Goal: Task Accomplishment & Management: Manage account settings

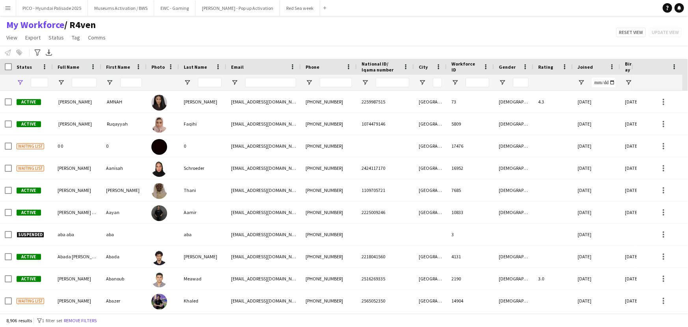
type input "**********"
click at [66, 13] on button "PICO - Hyundai Palisade 2025 Close" at bounding box center [52, 7] width 72 height 15
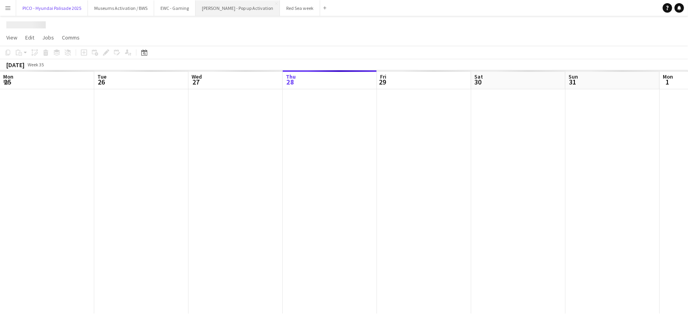
scroll to position [0, 189]
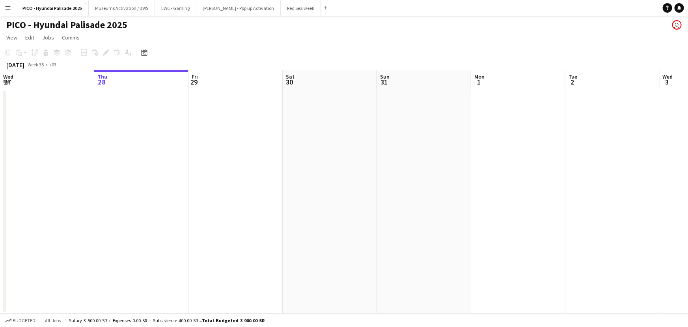
drag, startPoint x: 359, startPoint y: 121, endPoint x: 101, endPoint y: 126, distance: 257.6
click at [170, 124] on app-calendar-viewport "Mon 25 Tue 26 Wed 27 Thu 28 Fri 29 Sat 30 Sun 31 Mon 1 Tue 2 Wed 3 Thu 4 Fri 5 …" at bounding box center [344, 191] width 688 height 243
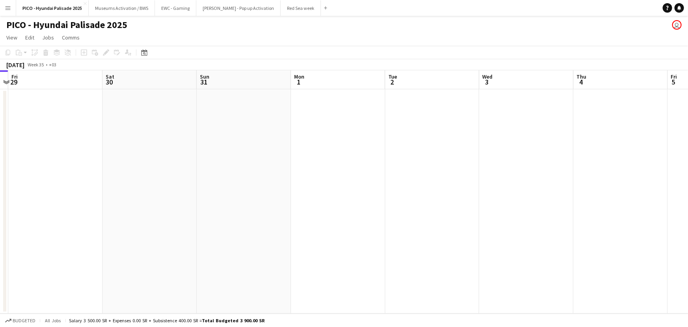
click at [187, 130] on app-calendar-viewport "Mon 25 Tue 26 Wed 27 Thu 28 Fri 29 Sat 30 Sun 31 Mon 1 Tue 2 Wed 3 Thu 4 Fri 5 …" at bounding box center [344, 191] width 688 height 243
drag, startPoint x: 260, startPoint y: 139, endPoint x: 80, endPoint y: 153, distance: 180.5
click at [82, 153] on app-calendar-viewport "Wed 27 Thu 28 Fri 29 Sat 30 Sun 31 Mon 1 Tue 2 Wed 3 Thu 4 Fri 5 Sat 6 Sun 7 Mo…" at bounding box center [344, 191] width 688 height 243
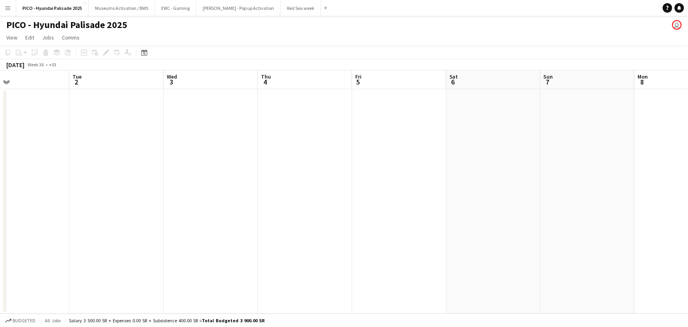
drag, startPoint x: 217, startPoint y: 135, endPoint x: 94, endPoint y: 145, distance: 123.1
click at [39, 143] on app-calendar-viewport "Fri 29 Sat 30 Sun 31 Mon 1 Tue 2 Wed 3 Thu 4 Fri 5 Sat 6 Sun 7 Mon 8 Tue 9 Wed …" at bounding box center [344, 191] width 688 height 243
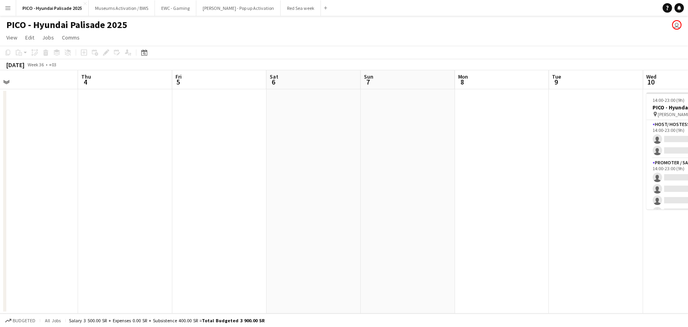
drag, startPoint x: 209, startPoint y: 131, endPoint x: 38, endPoint y: 144, distance: 171.3
click at [38, 144] on app-calendar-viewport "Sun 31 Mon 1 Tue 2 Wed 3 Thu 4 Fri 5 Sat 6 Sun 7 Mon 8 Tue 9 Wed 10 0/8 1 Job T…" at bounding box center [344, 191] width 688 height 243
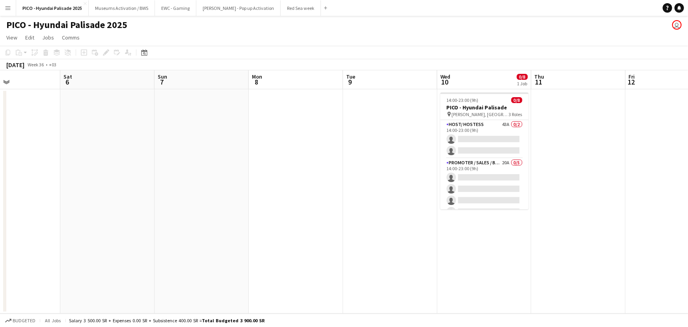
drag, startPoint x: 175, startPoint y: 129, endPoint x: 48, endPoint y: 142, distance: 127.6
click at [46, 142] on app-calendar-viewport "Tue 2 Wed 3 Thu 4 Fri 5 Sat 6 Sun 7 Mon 8 Tue 9 Wed 10 0/8 1 Job Thu 11 Fri 12 …" at bounding box center [344, 191] width 688 height 243
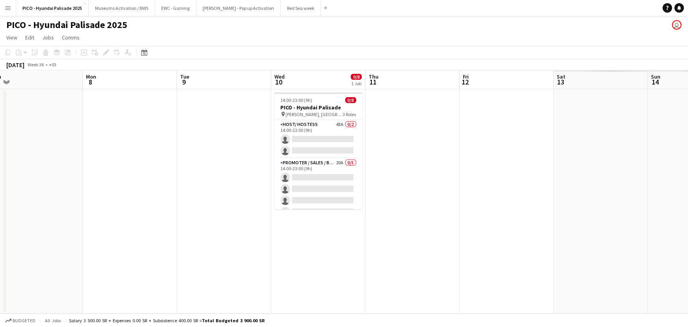
click at [134, 134] on app-calendar-viewport "Thu 4 Fri 5 Sat 6 Sun 7 Mon 8 Tue 9 Wed 10 0/8 1 Job Thu 11 Fri 12 Sat 13 Sun 1…" at bounding box center [344, 191] width 688 height 243
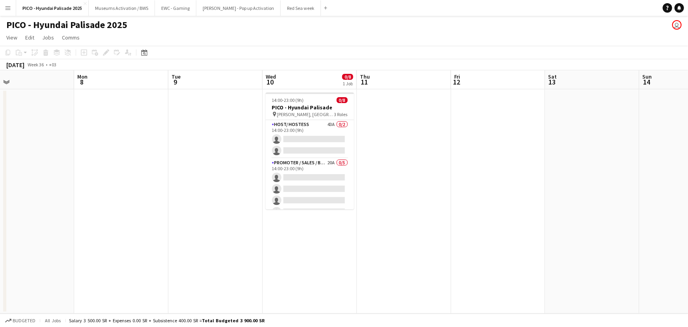
drag, startPoint x: 239, startPoint y: 152, endPoint x: 202, endPoint y: 139, distance: 39.4
click at [202, 139] on app-calendar-viewport "Thu 4 Fri 5 Sat 6 Sun 7 Mon 8 Tue 9 Wed 10 0/8 1 Job Thu 11 Fri 12 Sat 13 Sun 1…" at bounding box center [344, 191] width 688 height 243
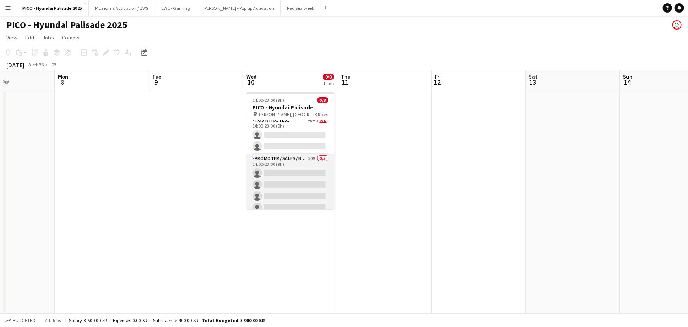
scroll to position [0, 0]
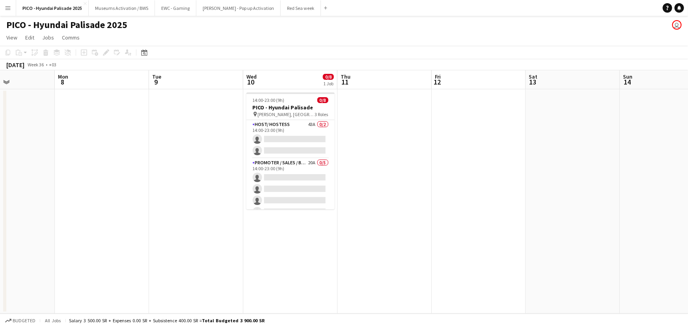
click at [359, 136] on app-date-cell at bounding box center [385, 201] width 94 height 224
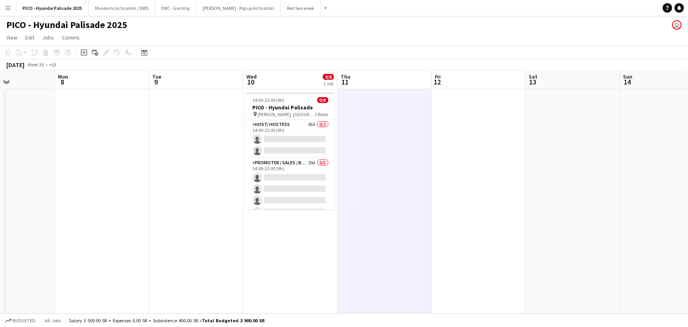
click at [285, 237] on app-date-cell "14:00-23:00 (9h) 0/8 PICO - Hyundai Palisade pin [PERSON_NAME], [GEOGRAPHIC_DAT…" at bounding box center [290, 201] width 94 height 224
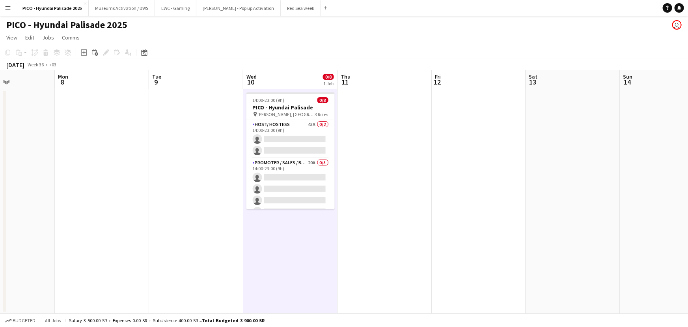
click at [362, 194] on app-date-cell at bounding box center [385, 201] width 94 height 224
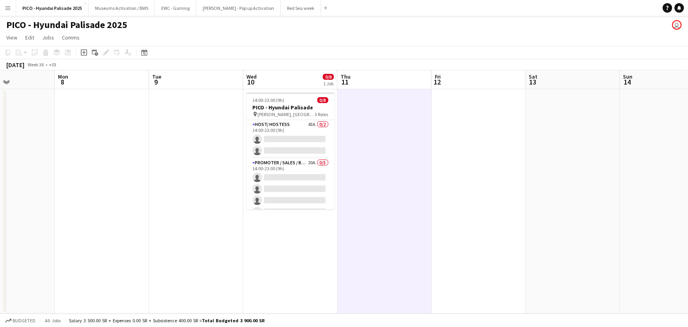
click at [270, 245] on app-date-cell "14:00-23:00 (9h) 0/8 PICO - Hyundai Palisade pin [PERSON_NAME], [GEOGRAPHIC_DAT…" at bounding box center [290, 201] width 94 height 224
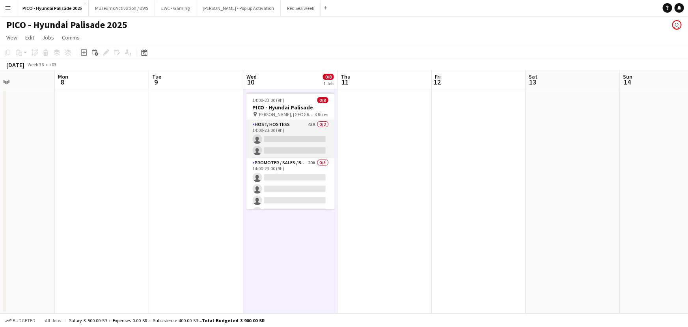
click at [304, 145] on app-card-role "Host/ Hostess 43A 0/2 14:00-23:00 (9h) single-neutral-actions single-neutral-ac…" at bounding box center [291, 139] width 88 height 38
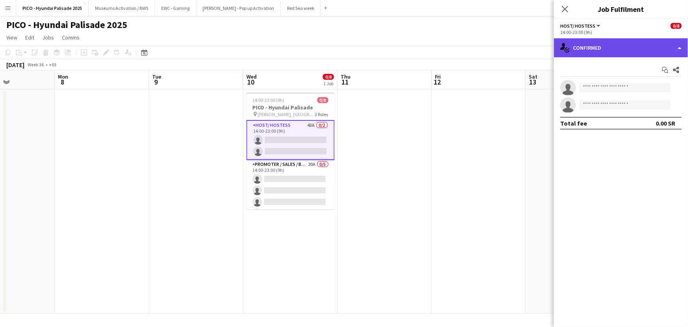
click at [572, 51] on div "single-neutral-actions-check-2 Confirmed" at bounding box center [621, 47] width 134 height 19
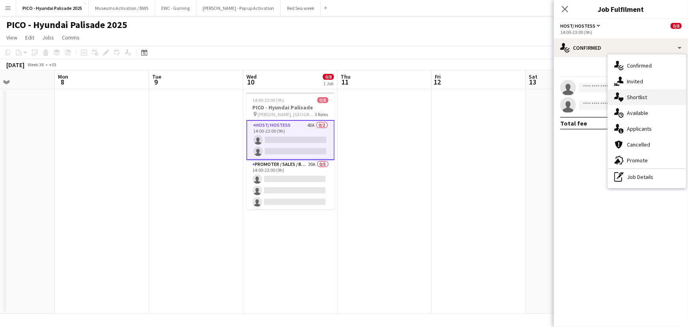
click at [651, 103] on div "single-neutral-actions-heart Shortlist" at bounding box center [647, 97] width 78 height 16
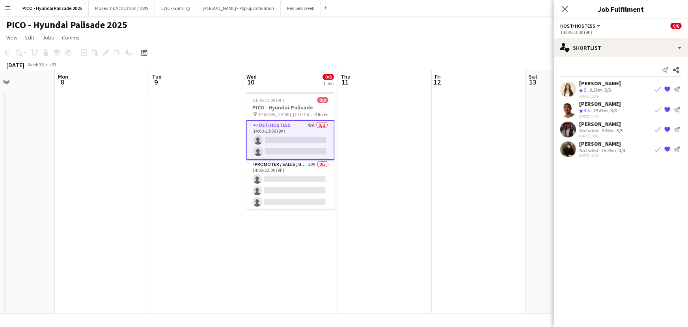
click at [463, 127] on app-date-cell at bounding box center [479, 201] width 94 height 224
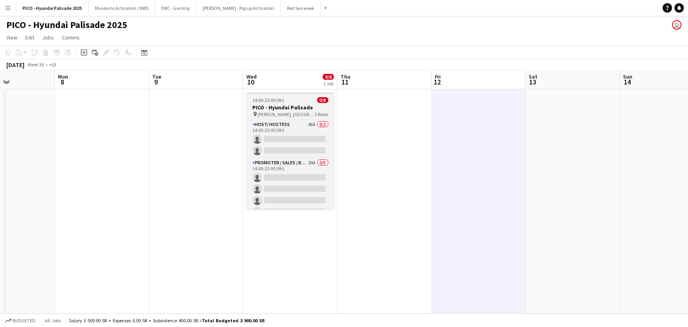
click at [310, 99] on div "14:00-23:00 (9h) 0/8" at bounding box center [291, 100] width 88 height 6
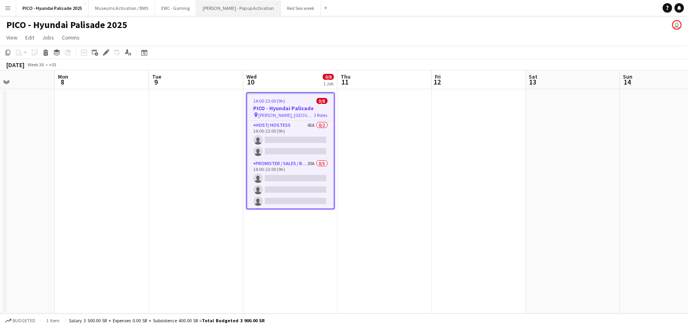
click at [226, 8] on button "[PERSON_NAME] - Pop up Activation Close" at bounding box center [238, 7] width 84 height 15
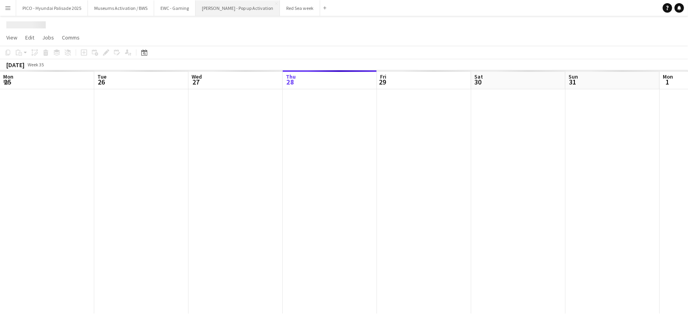
scroll to position [0, 189]
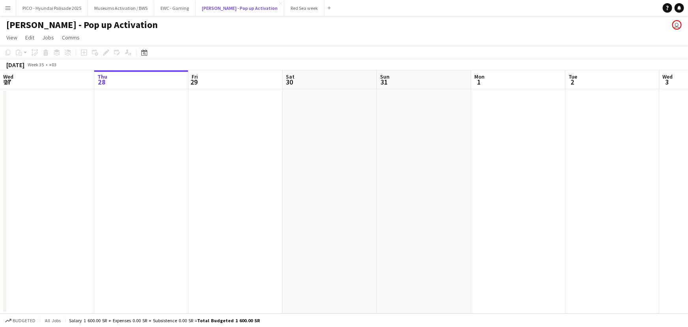
drag, startPoint x: 226, startPoint y: 8, endPoint x: 200, endPoint y: 18, distance: 27.6
click at [126, 13] on div "PICO - Hyundai Palisade 2025 Close Museums Activation / BWS Close EWC - Gaming …" at bounding box center [175, 8] width 318 height 16
drag, startPoint x: 219, startPoint y: 11, endPoint x: 195, endPoint y: 12, distance: 23.3
click at [152, 11] on div "PICO - Hyundai Palisade 2025 Close Museums Activation / BWS Close EWC - Gaming …" at bounding box center [175, 8] width 318 height 16
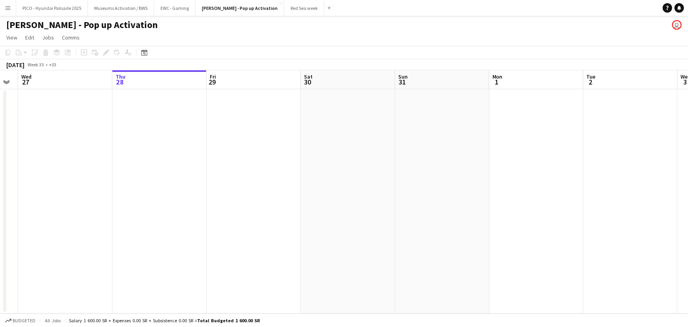
drag, startPoint x: 304, startPoint y: 129, endPoint x: 128, endPoint y: 98, distance: 179.1
click at [128, 98] on app-calendar-viewport "Sun 24 Mon 25 Tue 26 Wed 27 Thu 28 Fri 29 Sat 30 Sun 31 Mon 1 Tue 2 Wed 3 Thu 4…" at bounding box center [344, 191] width 688 height 243
drag, startPoint x: 278, startPoint y: 135, endPoint x: 194, endPoint y: 153, distance: 85.6
click at [95, 128] on app-calendar-viewport "Tue 26 Wed 27 Thu 28 Fri 29 Sat 30 Sun 31 Mon 1 Tue 2 Wed 3 Thu 4 Fri 5 Sat 6 S…" at bounding box center [344, 191] width 688 height 243
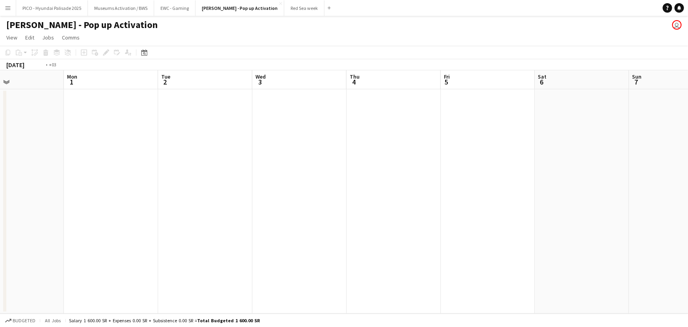
drag, startPoint x: 234, startPoint y: 160, endPoint x: 103, endPoint y: 143, distance: 132.5
click at [107, 144] on app-calendar-viewport "Thu 28 Fri 29 Sat 30 Sun 31 Mon 1 Tue 2 Wed 3 Thu 4 Fri 5 Sat 6 Sun 7 Mon 8 Tue…" at bounding box center [344, 191] width 688 height 243
drag, startPoint x: 209, startPoint y: 161, endPoint x: 129, endPoint y: 149, distance: 81.4
click at [91, 146] on app-calendar-viewport "Sat 30 Sun 31 Mon 1 Tue 2 Wed 3 Thu 4 Fri 5 Sat 6 Sun 7 Mon 8 Tue 9 Wed 10 Thu …" at bounding box center [344, 191] width 688 height 243
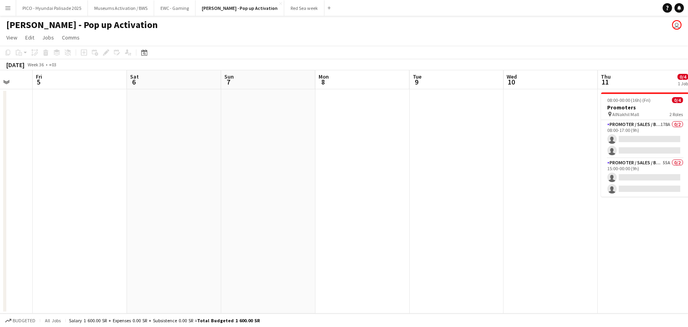
drag, startPoint x: 328, startPoint y: 145, endPoint x: 114, endPoint y: 144, distance: 213.8
click at [119, 144] on app-calendar-viewport "Mon 1 Tue 2 Wed 3 Thu 4 Fri 5 Sat 6 Sun 7 Mon 8 Tue 9 Wed 10 Thu 11 0/4 1 Job F…" at bounding box center [344, 191] width 688 height 243
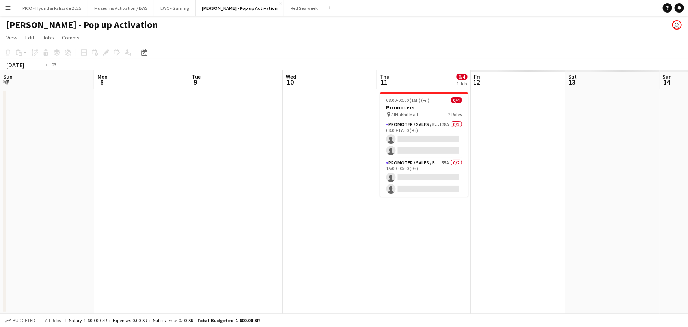
drag, startPoint x: 277, startPoint y: 151, endPoint x: 121, endPoint y: 151, distance: 155.8
click at [122, 151] on app-calendar-viewport "Wed 3 Thu 4 Fri 5 Sat 6 Sun 7 Mon 8 Tue 9 Wed 10 Thu 11 0/4 1 Job Fri 12 Sat 13…" at bounding box center [344, 191] width 688 height 243
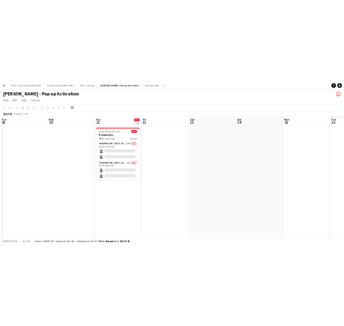
scroll to position [0, 343]
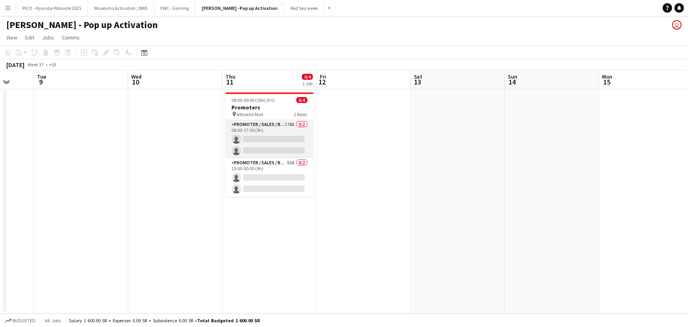
click at [249, 124] on app-card-role "Promoter / Sales / Brand Ambassador 178A 0/2 08:00-17:00 (9h) single-neutral-ac…" at bounding box center [270, 139] width 88 height 38
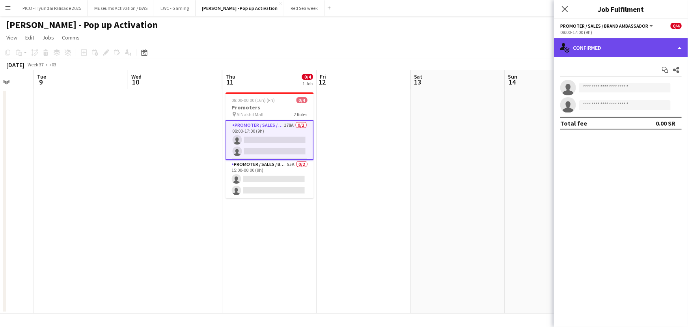
click at [607, 45] on div "single-neutral-actions-check-2 Confirmed" at bounding box center [621, 47] width 134 height 19
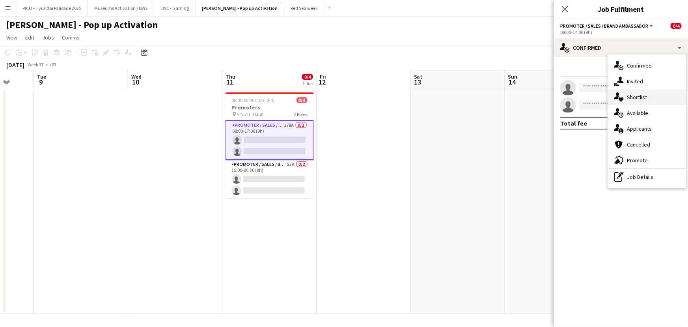
click at [615, 97] on icon "single-neutral-actions-heart" at bounding box center [619, 96] width 9 height 9
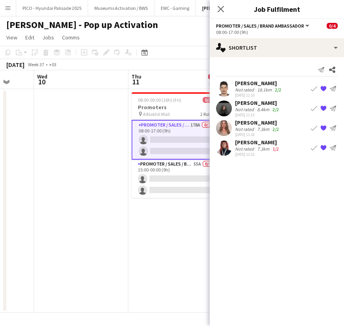
click at [263, 171] on mat-expansion-panel "heart Shortlist Send notification Share [PERSON_NAME] Not rated 18.1km 2/2 [DAT…" at bounding box center [276, 191] width 134 height 269
click at [57, 10] on button "PICO - Hyundai Palisade 2025 Close" at bounding box center [52, 7] width 72 height 15
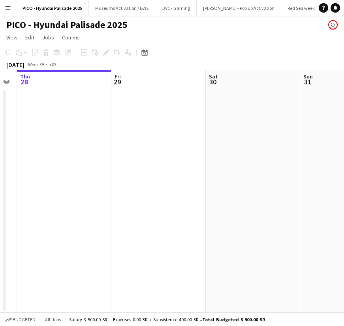
drag, startPoint x: 214, startPoint y: 147, endPoint x: 142, endPoint y: 146, distance: 71.8
click at [145, 146] on app-calendar-viewport "Mon 25 Tue 26 Wed 27 Thu 28 Fri 29 Sat 30 Sun 31 Mon 1 Tue 2" at bounding box center [172, 191] width 344 height 243
drag, startPoint x: 247, startPoint y: 146, endPoint x: 151, endPoint y: 148, distance: 95.9
click at [160, 147] on app-calendar-viewport "Mon 25 Tue 26 Wed 27 Thu 28 Fri 29 Sat 30 Sun 31 Mon 1 Tue 2" at bounding box center [172, 191] width 344 height 243
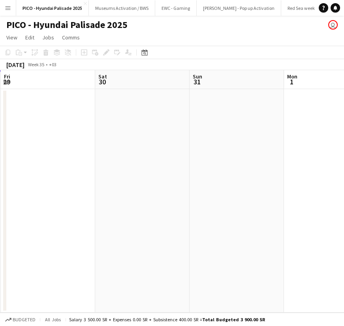
drag, startPoint x: 199, startPoint y: 148, endPoint x: 91, endPoint y: 149, distance: 108.1
click at [93, 148] on app-calendar-viewport "Tue 26 Wed 27 Thu 28 Fri 29 Sat 30 Sun 31 Mon 1 Tue 2 Wed 3" at bounding box center [172, 191] width 344 height 243
drag, startPoint x: 104, startPoint y: 144, endPoint x: 195, endPoint y: 147, distance: 91.2
click at [97, 145] on app-calendar-viewport "Wed 27 Thu 28 Fri 29 Sat 30 Sun 31 Mon 1 Tue 2 Wed 3 Thu 4" at bounding box center [172, 191] width 344 height 243
drag, startPoint x: 213, startPoint y: 142, endPoint x: 119, endPoint y: 140, distance: 93.9
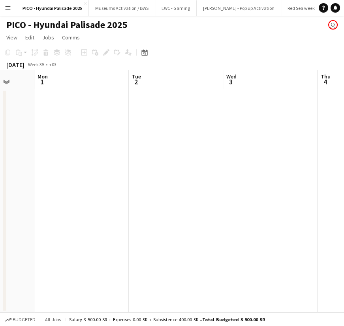
click at [117, 142] on app-calendar-viewport "Thu 28 Fri 29 Sat 30 Sun 31 Mon 1 Tue 2 Wed 3 Thu 4 Fri 5" at bounding box center [172, 191] width 344 height 243
drag, startPoint x: 158, startPoint y: 135, endPoint x: 110, endPoint y: 134, distance: 47.7
click at [110, 134] on app-calendar-viewport "Fri 29 Sat 30 Sun 31 Mon 1 Tue 2 Wed 3 Thu 4 Fri 5 Sat 6" at bounding box center [172, 191] width 344 height 243
drag, startPoint x: 243, startPoint y: 131, endPoint x: 123, endPoint y: 132, distance: 119.5
click at [126, 131] on app-calendar-viewport "Sat 30 Sun 31 Mon 1 Tue 2 Wed 3 Thu 4 Fri 5 Sat 6 Sun 7" at bounding box center [172, 191] width 344 height 243
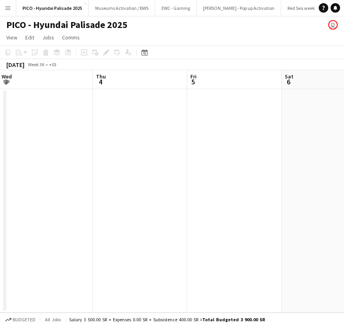
drag, startPoint x: 121, startPoint y: 130, endPoint x: 110, endPoint y: 131, distance: 11.1
click at [110, 130] on app-calendar-viewport "Sun 31 Mon 1 Tue 2 Wed 3 Thu 4 Fri 5 Sat 6 Sun 7 Mon 8" at bounding box center [172, 191] width 344 height 243
drag, startPoint x: 236, startPoint y: 129, endPoint x: 144, endPoint y: 135, distance: 92.1
click at [130, 134] on app-calendar-viewport "Tue 2 Wed 3 Thu 4 Fri 5 Sat 6 Sun 7 Mon 8 Tue 9 Wed 10" at bounding box center [172, 191] width 344 height 243
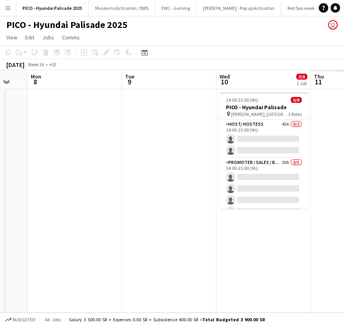
drag, startPoint x: 310, startPoint y: 131, endPoint x: 152, endPoint y: 138, distance: 157.9
click at [160, 137] on app-calendar-viewport "Thu 4 Fri 5 Sat 6 Sun 7 Mon 8 Tue 9 Wed 10 0/8 1 Job Thu 11 Fri 12 14:00-23:00 …" at bounding box center [172, 191] width 344 height 243
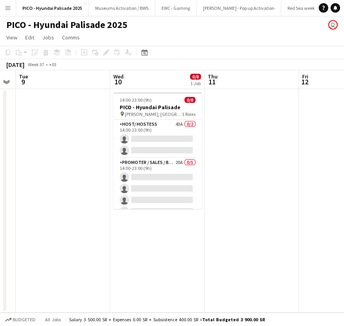
drag, startPoint x: 257, startPoint y: 137, endPoint x: 181, endPoint y: 138, distance: 75.7
click at [182, 138] on app-calendar-viewport "Sat 6 Sun 7 Mon 8 Tue 9 Wed 10 0/8 1 Job Thu 11 Fri 12 Sat 13 Sun 14 14:00-23:0…" at bounding box center [172, 191] width 344 height 243
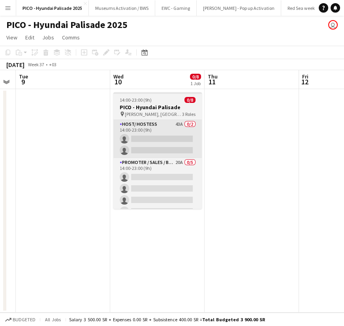
scroll to position [0, 271]
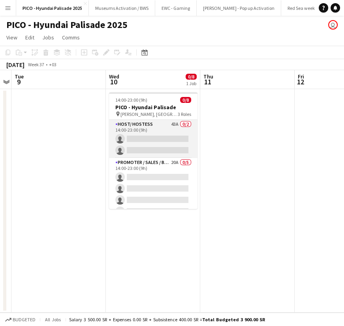
click at [138, 134] on app-card-role "Host/ Hostess 43A 0/2 14:00-23:00 (9h) single-neutral-actions single-neutral-ac…" at bounding box center [153, 139] width 88 height 38
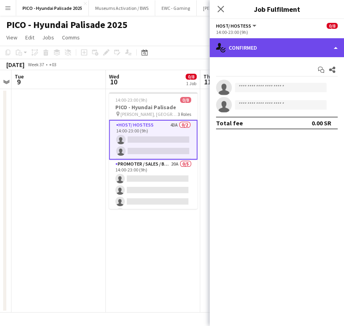
click at [262, 50] on div "single-neutral-actions-check-2 Confirmed" at bounding box center [276, 47] width 134 height 19
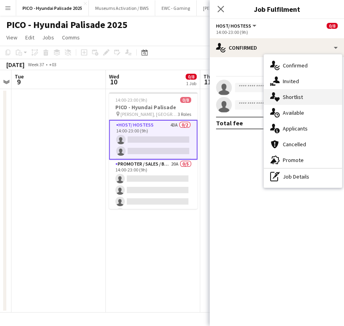
click at [273, 93] on icon at bounding box center [272, 95] width 5 height 7
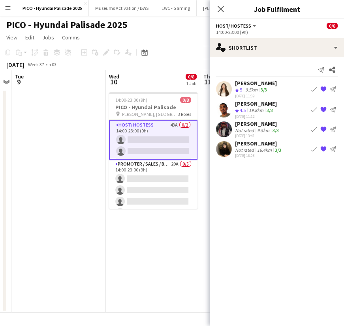
click at [312, 89] on app-icon "Book crew" at bounding box center [313, 89] width 6 height 6
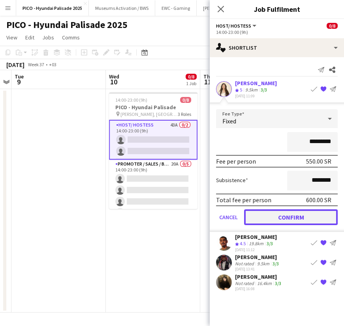
click at [275, 214] on button "Confirm" at bounding box center [290, 217] width 93 height 16
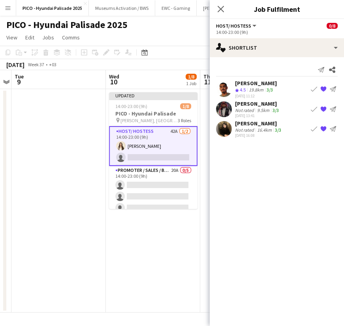
click at [312, 128] on app-icon "Book crew" at bounding box center [313, 129] width 6 height 6
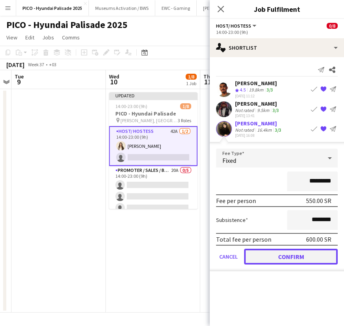
click at [254, 254] on button "Confirm" at bounding box center [290, 257] width 93 height 16
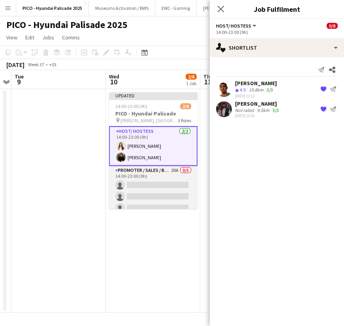
click at [134, 171] on app-card-role "Promoter / Sales / Brand Ambassador 20A 0/5 14:00-23:00 (9h) single-neutral-act…" at bounding box center [153, 202] width 88 height 73
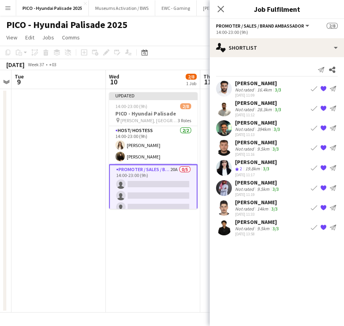
click at [315, 146] on app-icon "Book crew" at bounding box center [313, 148] width 6 height 6
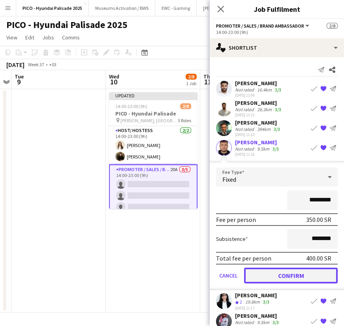
click at [275, 274] on button "Confirm" at bounding box center [290, 276] width 93 height 16
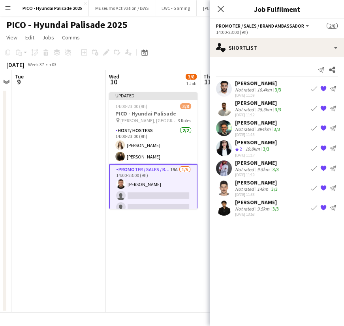
click at [313, 170] on app-icon "Book crew" at bounding box center [313, 168] width 6 height 6
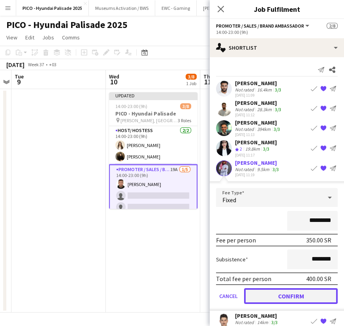
click at [271, 292] on button "Confirm" at bounding box center [290, 296] width 93 height 16
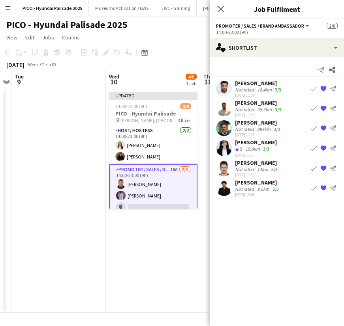
click at [314, 167] on app-icon "Book crew" at bounding box center [313, 168] width 6 height 6
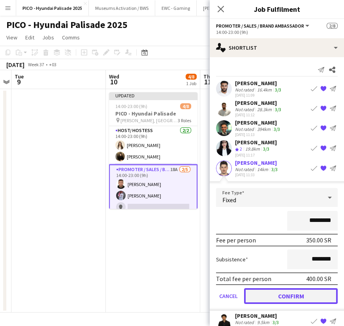
click at [271, 294] on button "Confirm" at bounding box center [290, 296] width 93 height 16
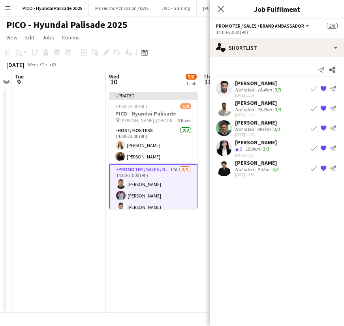
click at [313, 91] on app-icon "Book crew" at bounding box center [313, 89] width 6 height 6
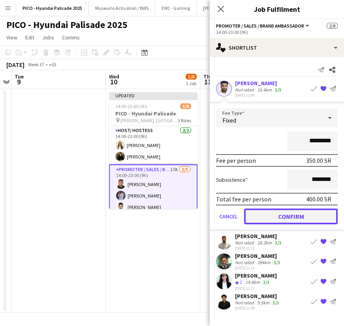
click at [280, 213] on button "Confirm" at bounding box center [290, 217] width 93 height 16
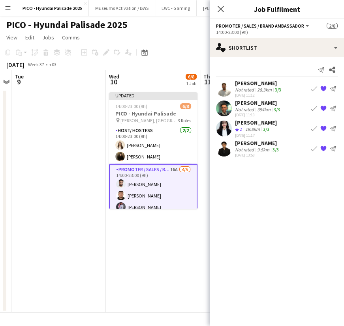
click at [314, 149] on app-icon "Book crew" at bounding box center [313, 149] width 6 height 6
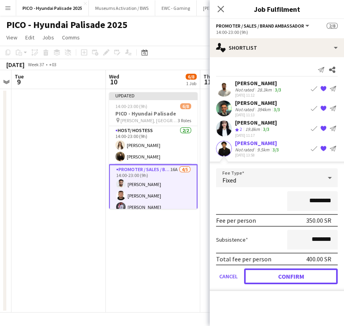
click at [260, 275] on button "Confirm" at bounding box center [290, 277] width 93 height 16
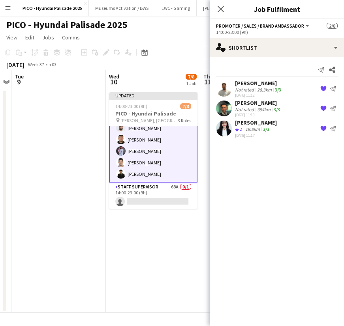
click at [155, 209] on app-date-cell "Updated 14:00-23:00 (9h) 7/8 PICO - Hyundai Palisade pin [PERSON_NAME], [GEOGRA…" at bounding box center [153, 201] width 94 height 224
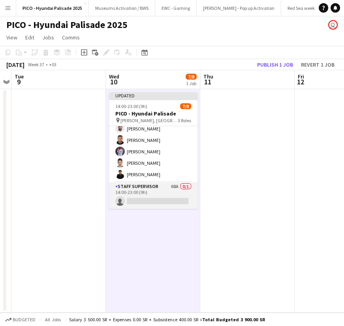
click at [160, 200] on app-card-role "Staff Supervisor 68A 0/1 14:00-23:00 (9h) single-neutral-actions" at bounding box center [153, 195] width 88 height 27
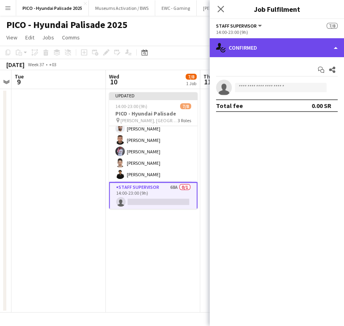
click at [266, 56] on div "single-neutral-actions-check-2 Confirmed" at bounding box center [276, 47] width 134 height 19
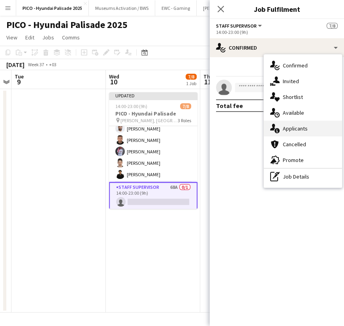
click at [276, 124] on icon "single-neutral-actions-information" at bounding box center [274, 128] width 9 height 9
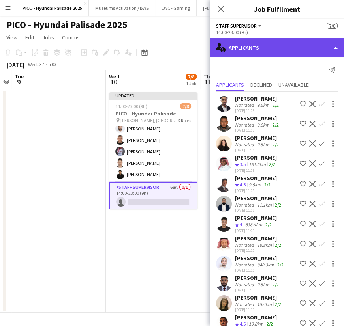
click at [273, 47] on div "single-neutral-actions-information Applicants" at bounding box center [276, 47] width 134 height 19
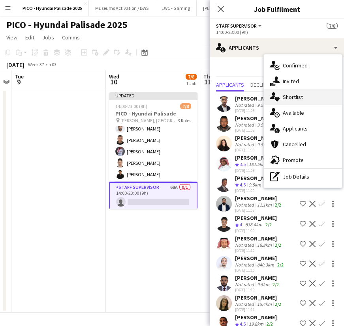
click at [278, 98] on icon at bounding box center [276, 99] width 5 height 4
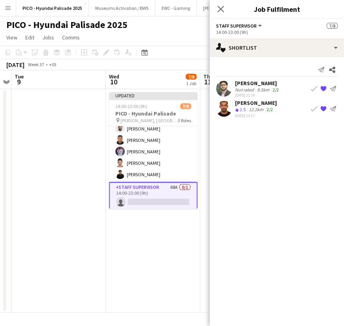
click at [313, 90] on app-icon "Book crew" at bounding box center [313, 89] width 6 height 6
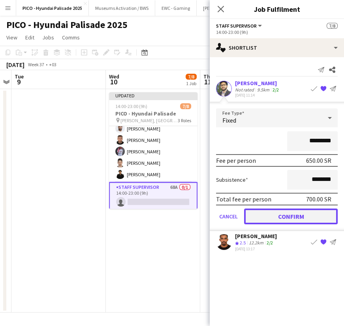
click at [271, 213] on button "Confirm" at bounding box center [290, 217] width 93 height 16
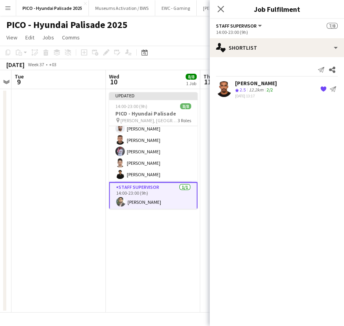
click at [151, 234] on app-date-cell "Updated 14:00-23:00 (9h) 8/8 PICO - Hyundai Palisade pin [PERSON_NAME], [GEOGRA…" at bounding box center [153, 201] width 94 height 224
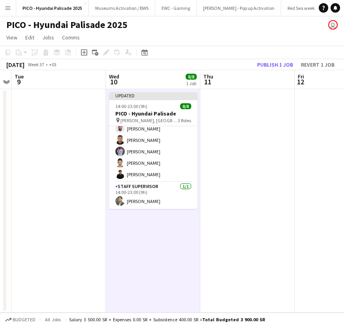
click at [229, 201] on app-date-cell at bounding box center [247, 201] width 94 height 224
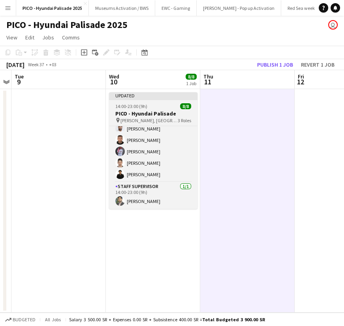
click at [155, 102] on app-job-card "Updated 14:00-23:00 (9h) 8/8 PICO - Hyundai Palisade pin [PERSON_NAME], [GEOGRA…" at bounding box center [153, 150] width 88 height 117
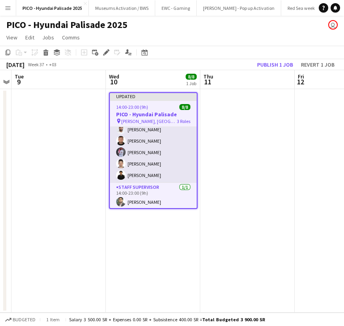
scroll to position [0, 0]
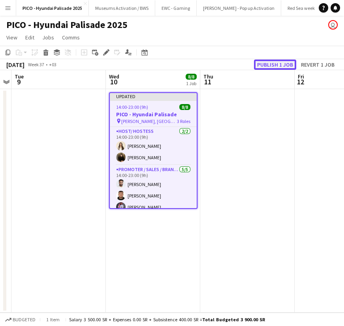
click at [277, 66] on button "Publish 1 job" at bounding box center [275, 65] width 42 height 10
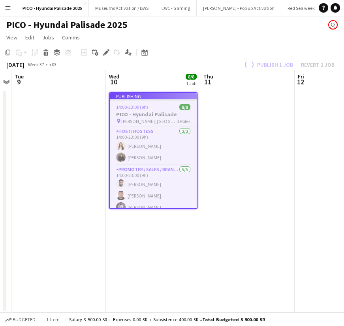
click at [131, 113] on app-job-card "Publishing 14:00-23:00 (9h) 8/8 PICO - Hyundai Palisade pin [PERSON_NAME], [GEO…" at bounding box center [153, 150] width 88 height 117
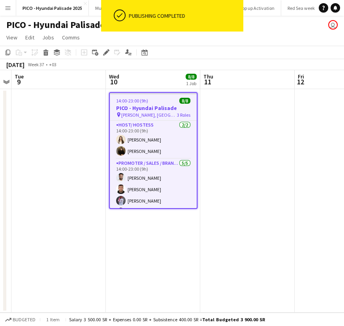
click at [228, 123] on app-date-cell at bounding box center [247, 201] width 94 height 224
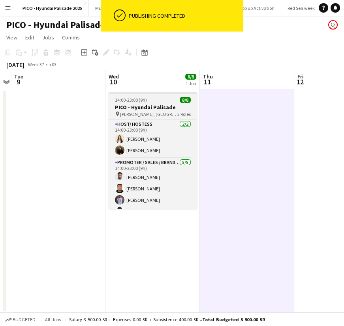
click at [155, 99] on div "14:00-23:00 (9h) 8/8" at bounding box center [152, 100] width 88 height 6
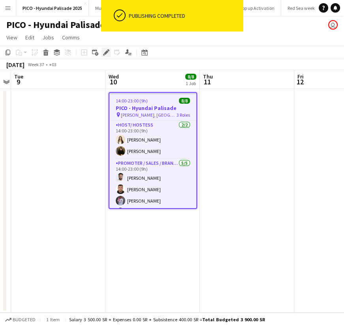
click at [104, 50] on icon "Edit" at bounding box center [106, 52] width 6 height 6
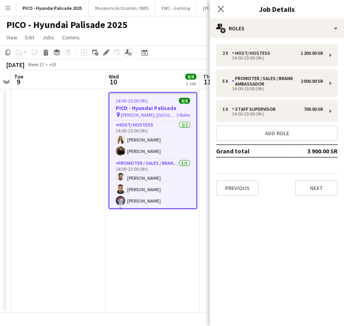
click at [130, 54] on icon at bounding box center [131, 54] width 2 height 3
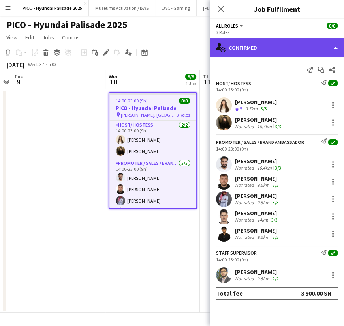
click at [232, 48] on div "single-neutral-actions-check-2 Confirmed" at bounding box center [276, 47] width 134 height 19
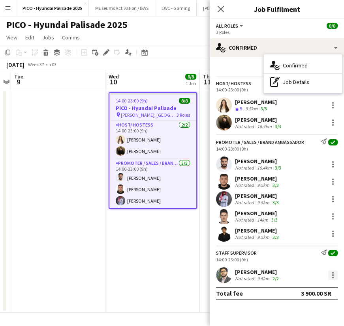
click at [335, 278] on div at bounding box center [332, 275] width 9 height 9
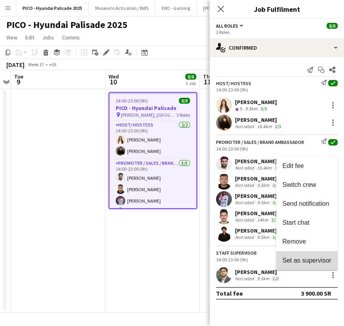
click at [308, 262] on span "Set as supervisor" at bounding box center [306, 260] width 49 height 7
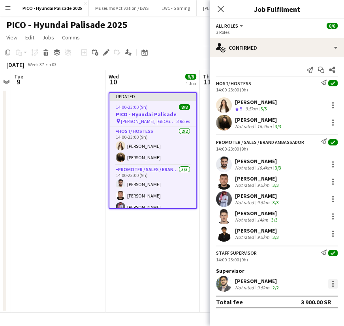
click at [329, 286] on div at bounding box center [332, 283] width 9 height 9
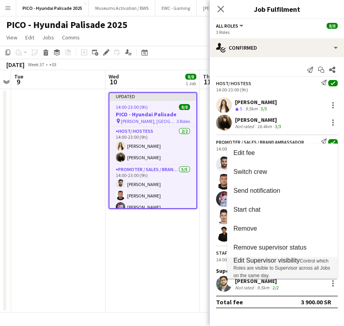
click at [266, 267] on span "Control which Roles are visible to Supervisor across all Jobs on the same day." at bounding box center [281, 268] width 97 height 20
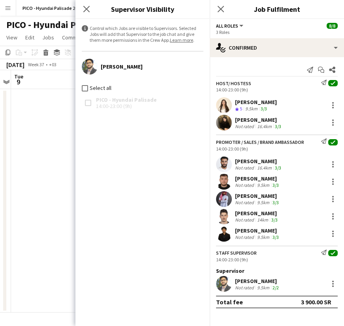
click at [65, 145] on app-date-cell at bounding box center [58, 201] width 94 height 224
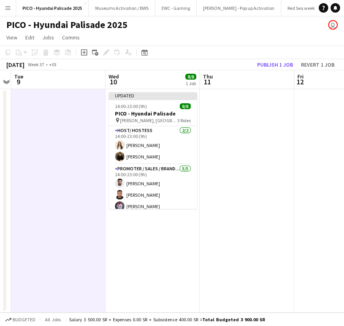
click at [291, 142] on app-date-cell at bounding box center [247, 201] width 94 height 224
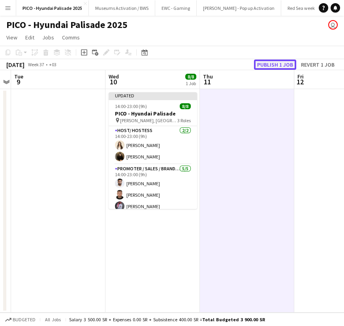
click at [282, 67] on button "Publish 1 job" at bounding box center [275, 65] width 42 height 10
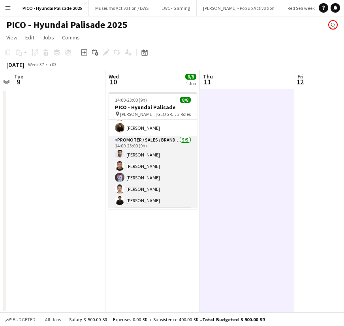
scroll to position [0, 0]
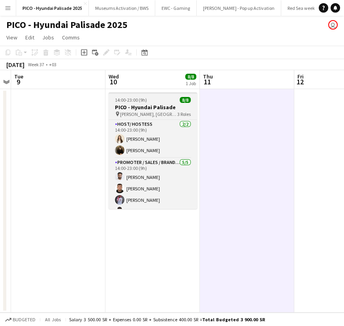
click at [150, 114] on span "[PERSON_NAME], [GEOGRAPHIC_DATA]" at bounding box center [148, 114] width 57 height 6
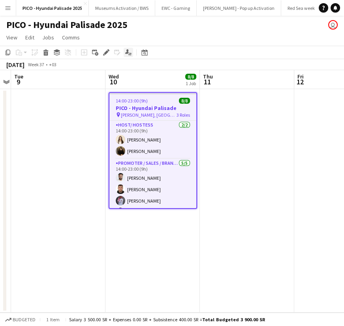
click at [131, 56] on div "Applicants" at bounding box center [127, 52] width 9 height 9
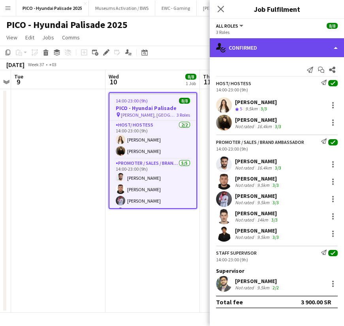
click at [286, 47] on div "single-neutral-actions-check-2 Confirmed" at bounding box center [276, 47] width 134 height 19
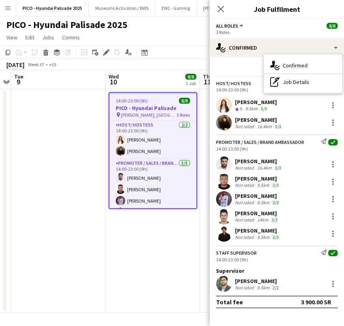
click at [229, 68] on div "Send notification Start chat Share" at bounding box center [276, 70] width 121 height 13
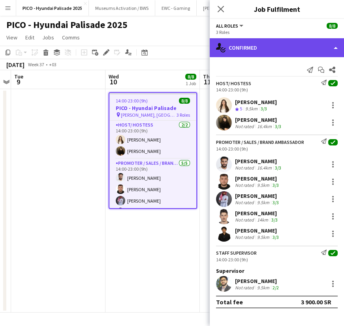
click at [232, 52] on div "single-neutral-actions-check-2 Confirmed" at bounding box center [276, 47] width 134 height 19
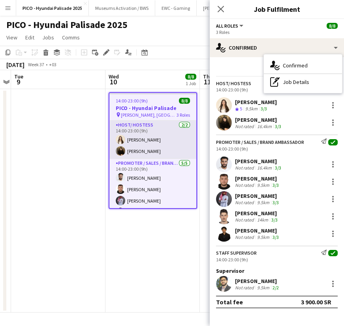
click at [148, 135] on app-card-role "Host/ Hostess [DATE] 14:00-23:00 (9h) [PERSON_NAME] [PERSON_NAME]" at bounding box center [152, 140] width 87 height 38
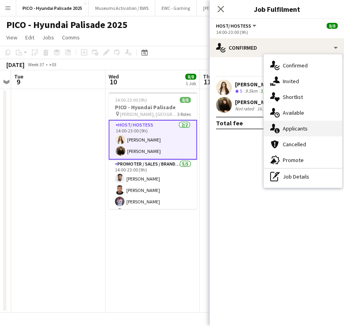
click at [279, 125] on div "single-neutral-actions-information Applicants" at bounding box center [302, 129] width 78 height 16
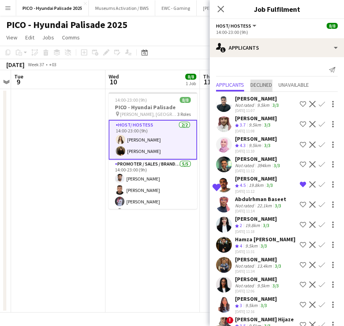
click at [268, 85] on span "Declined" at bounding box center [261, 85] width 22 height 6
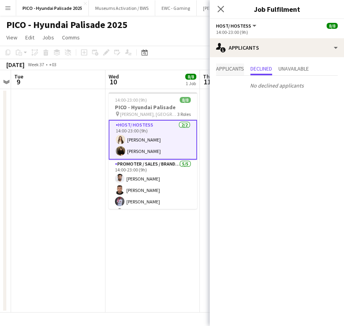
click at [224, 71] on span "Applicants" at bounding box center [230, 69] width 28 height 6
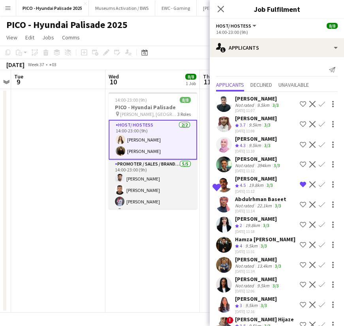
click at [164, 178] on app-card-role "Promoter / Sales / Brand Ambassador [DATE] 14:00-23:00 (9h) [PERSON_NAME] [PERS…" at bounding box center [152, 196] width 88 height 73
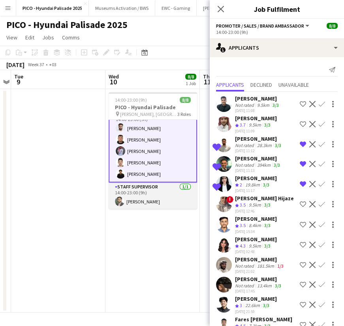
click at [162, 188] on app-card-role "Staff Supervisor [DATE] 14:00-23:00 (9h) [PERSON_NAME]" at bounding box center [152, 196] width 88 height 27
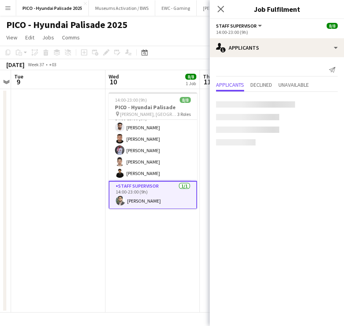
scroll to position [49, 0]
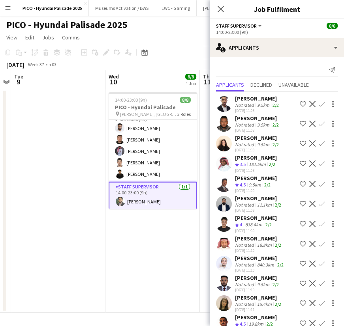
click at [159, 230] on app-date-cell "14:00-23:00 (9h) 8/8 PICO - Hyundai Palisade pin [PERSON_NAME], [GEOGRAPHIC_DAT…" at bounding box center [152, 201] width 94 height 224
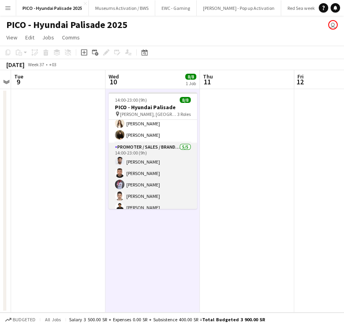
scroll to position [0, 0]
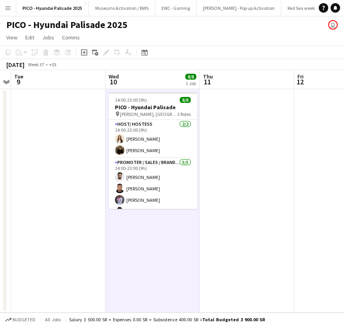
click at [157, 80] on app-board-header-date "Wed 10 8/8 1 Job" at bounding box center [152, 79] width 94 height 19
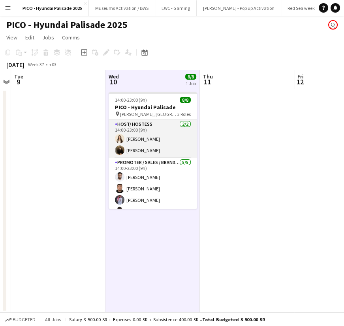
click at [128, 147] on app-card-role "Host/ Hostess [DATE] 14:00-23:00 (9h) [PERSON_NAME] [PERSON_NAME]" at bounding box center [152, 139] width 88 height 38
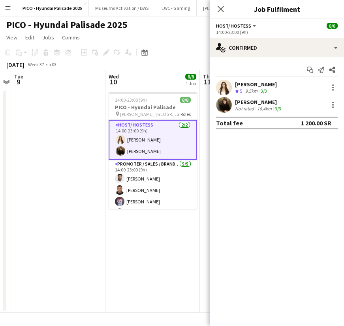
click at [236, 107] on div "Not rated" at bounding box center [245, 109] width 21 height 6
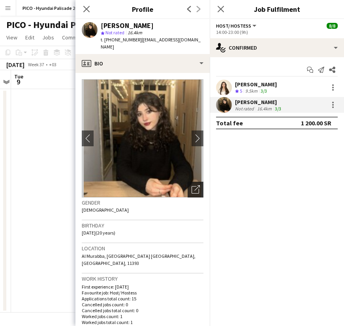
click at [192, 187] on div "Open photos pop-in" at bounding box center [195, 190] width 16 height 16
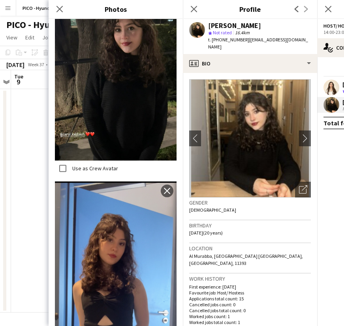
scroll to position [1078, 0]
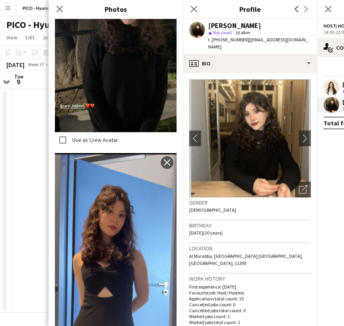
click at [266, 235] on div "Birthday [DEMOGRAPHIC_DATA] (20 years)" at bounding box center [249, 232] width 121 height 23
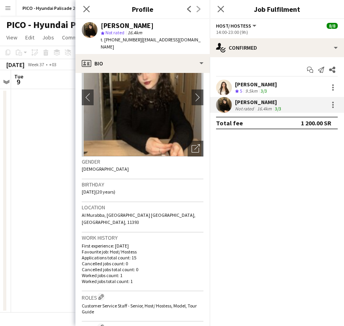
scroll to position [0, 0]
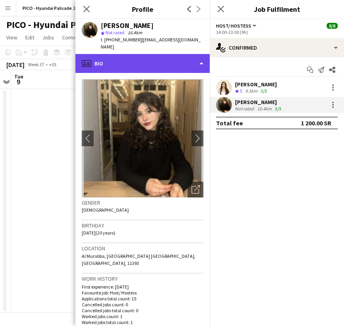
click at [165, 56] on div "profile Bio" at bounding box center [142, 63] width 134 height 19
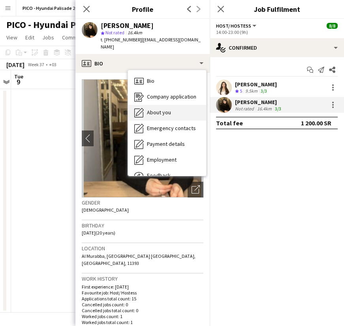
click at [167, 109] on span "About you" at bounding box center [159, 112] width 24 height 7
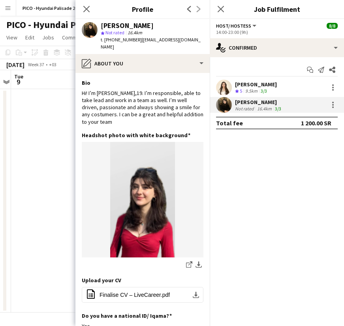
click at [167, 101] on div "Hi! I’m [PERSON_NAME],19. I’m responsible, able to take lead and work in a team…" at bounding box center [142, 108] width 121 height 36
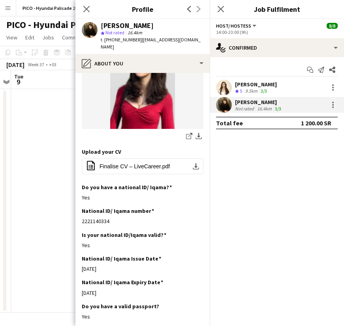
scroll to position [143, 0]
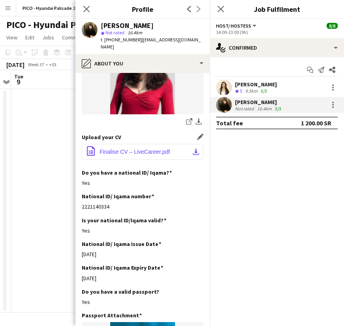
click at [158, 149] on button "office-file-sheet Finalise CV – LiveCareer.pdf download-bottom" at bounding box center [142, 152] width 121 height 16
click at [256, 88] on div "9.5km" at bounding box center [250, 91] width 15 height 7
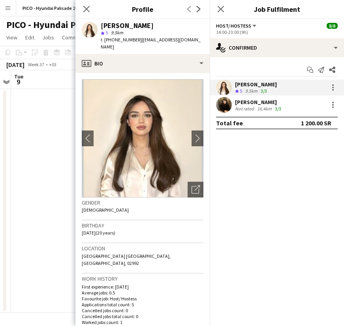
click at [181, 183] on img at bounding box center [142, 138] width 121 height 118
click at [191, 185] on icon "Open photos pop-in" at bounding box center [195, 189] width 8 height 8
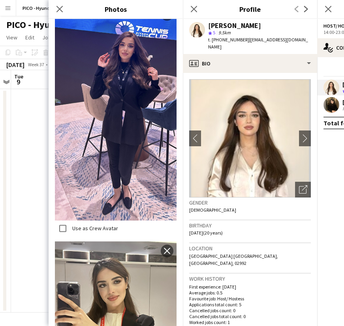
scroll to position [1515, 0]
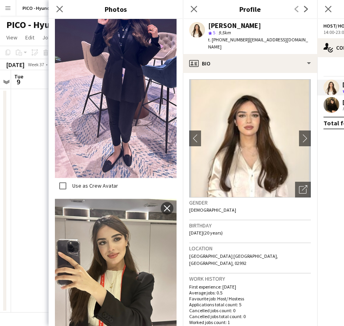
click at [219, 245] on h3 "Location" at bounding box center [249, 248] width 121 height 7
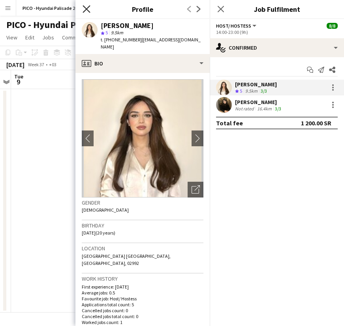
click at [86, 10] on icon "Close pop-in" at bounding box center [85, 8] width 7 height 7
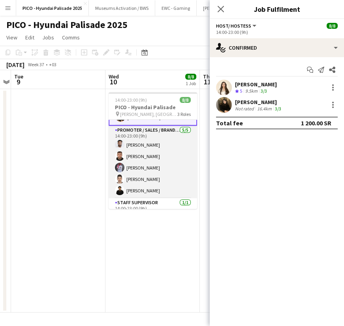
scroll to position [50, 0]
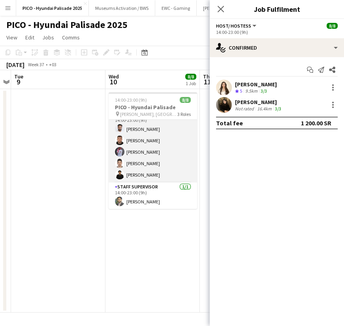
click at [177, 166] on app-card-role "Promoter / Sales / Brand Ambassador [DATE] 14:00-23:00 (9h) [PERSON_NAME] [PERS…" at bounding box center [152, 146] width 88 height 73
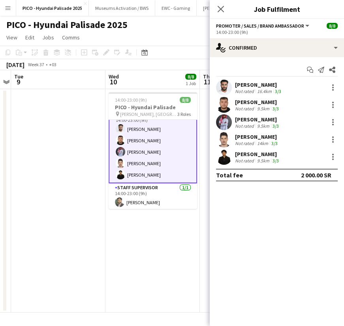
click at [235, 142] on div "Not rated" at bounding box center [245, 143] width 21 height 6
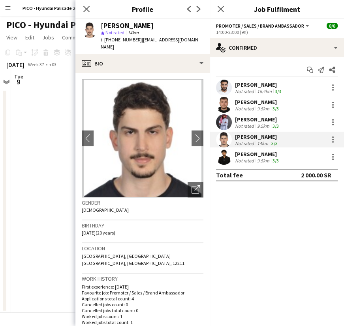
click at [49, 152] on app-date-cell at bounding box center [58, 201] width 94 height 224
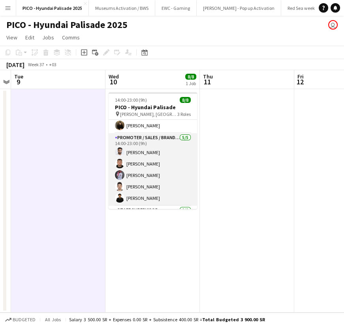
scroll to position [48, 0]
